Goal: Information Seeking & Learning: Learn about a topic

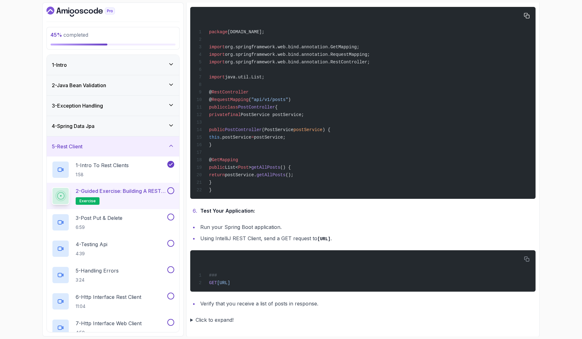
scroll to position [724, 0]
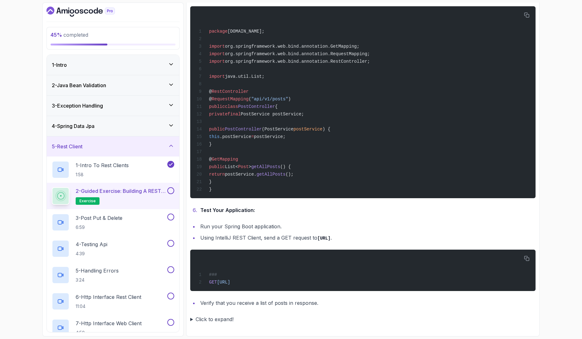
click at [192, 319] on summary "Click to expand!" at bounding box center [362, 319] width 345 height 9
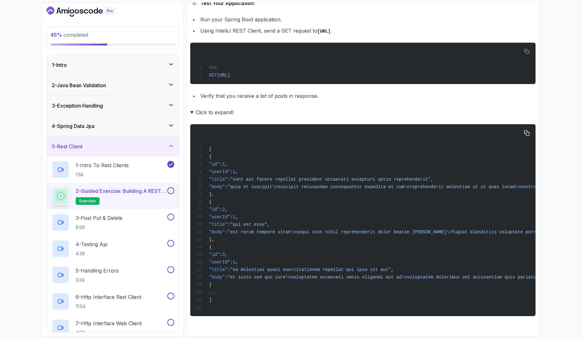
scroll to position [936, 0]
click at [191, 108] on summary "Click to expand!" at bounding box center [362, 112] width 345 height 9
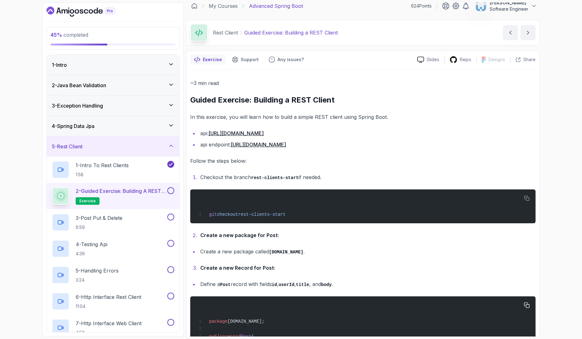
scroll to position [0, 0]
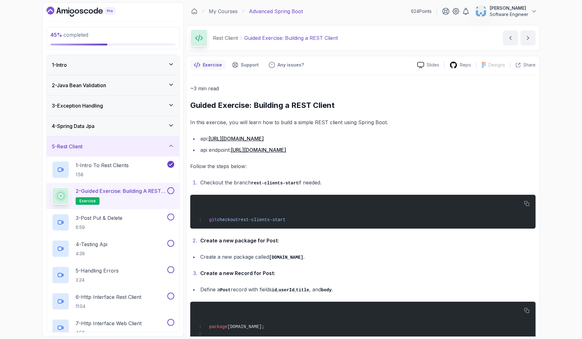
click at [172, 192] on button at bounding box center [170, 190] width 7 height 7
click at [132, 220] on div "3 - Post Put & Delete 6:59" at bounding box center [109, 223] width 114 height 18
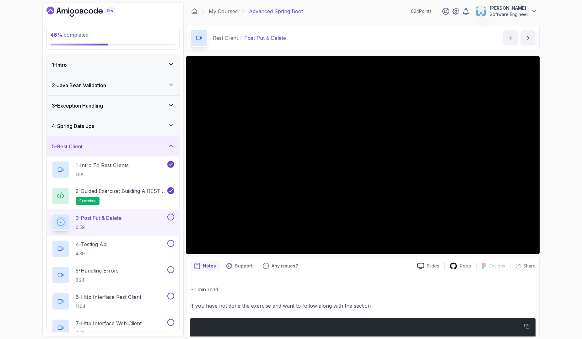
click at [557, 185] on div "46 % completed 1 - Intro 2 - Java Bean Validation 3 - Exception Handling 4 - Sp…" at bounding box center [291, 169] width 582 height 339
click at [20, 167] on div "46 % completed 1 - Intro 2 - Java Bean Validation 3 - Exception Handling 4 - Sp…" at bounding box center [291, 169] width 582 height 339
click at [346, 273] on div "Notes Support Any issues? Slides Repo Designs Design not available Share ~1 min…" at bounding box center [362, 311] width 353 height 108
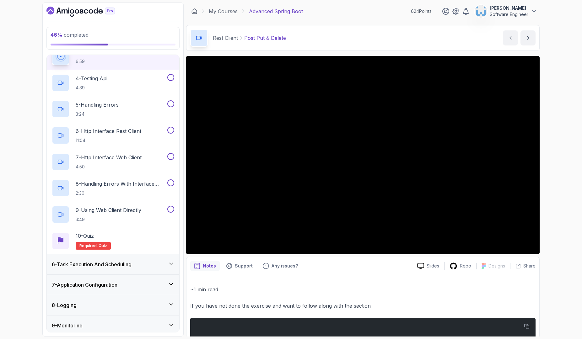
scroll to position [141, 0]
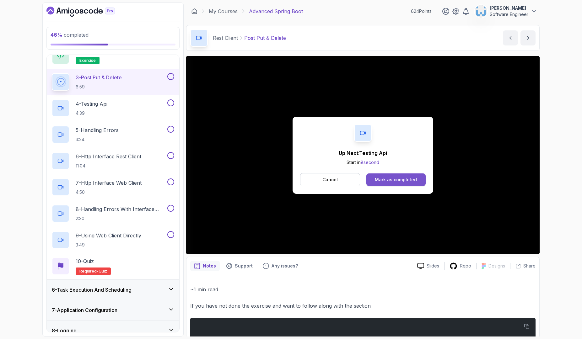
click at [393, 180] on div "Mark as completed" at bounding box center [396, 180] width 42 height 6
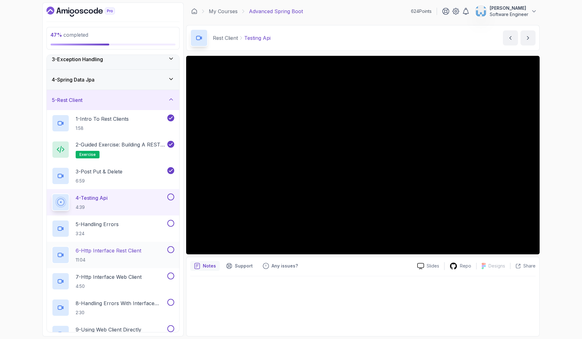
scroll to position [48, 0]
